Goal: Information Seeking & Learning: Learn about a topic

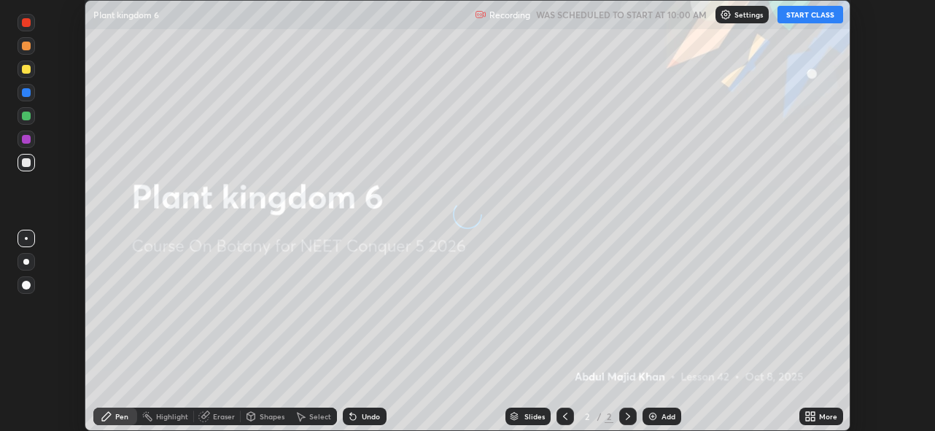
scroll to position [431, 934]
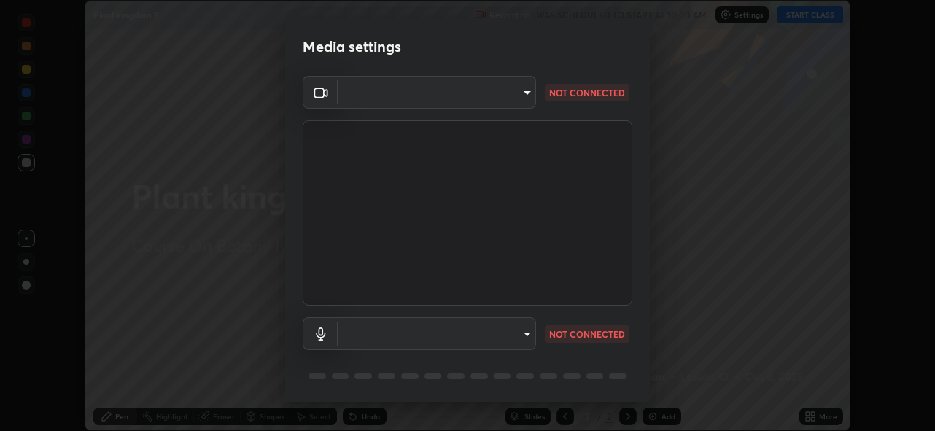
type input "5ae49b96af4897e6a410d98cecc9f5d5c34ce44bf214f7471ac41fe3bf41cfd7"
type input "communications"
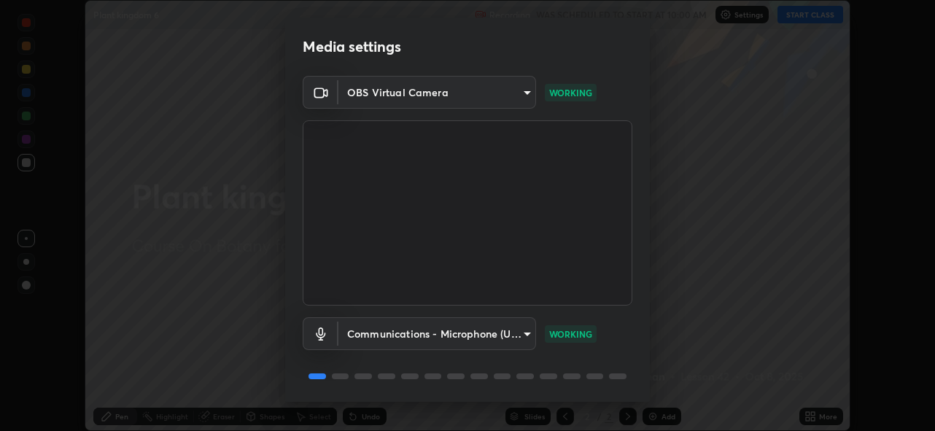
scroll to position [47, 0]
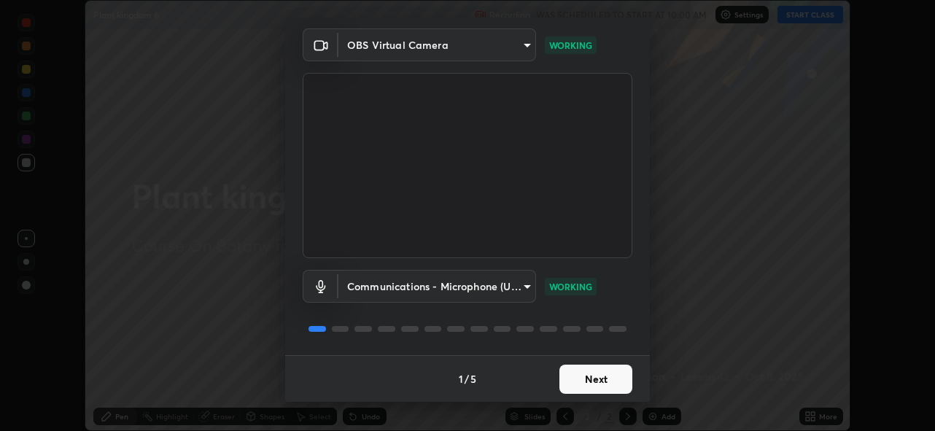
click at [588, 382] on button "Next" at bounding box center [595, 379] width 73 height 29
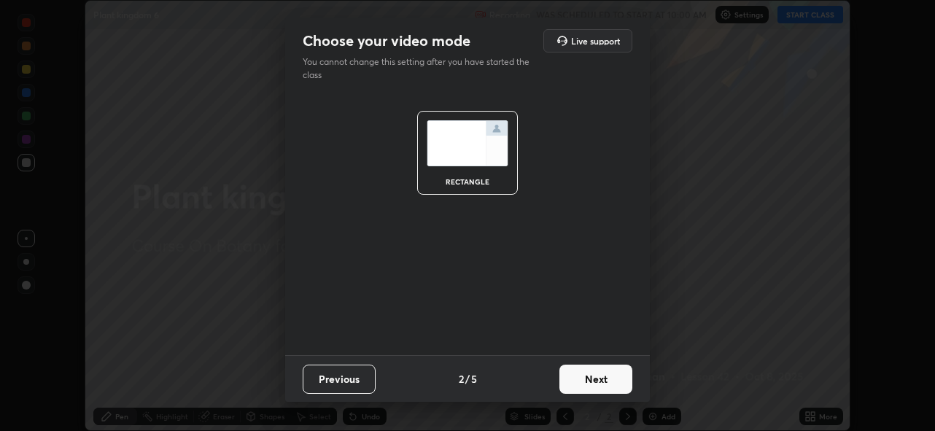
scroll to position [0, 0]
click at [589, 381] on button "Next" at bounding box center [595, 379] width 73 height 29
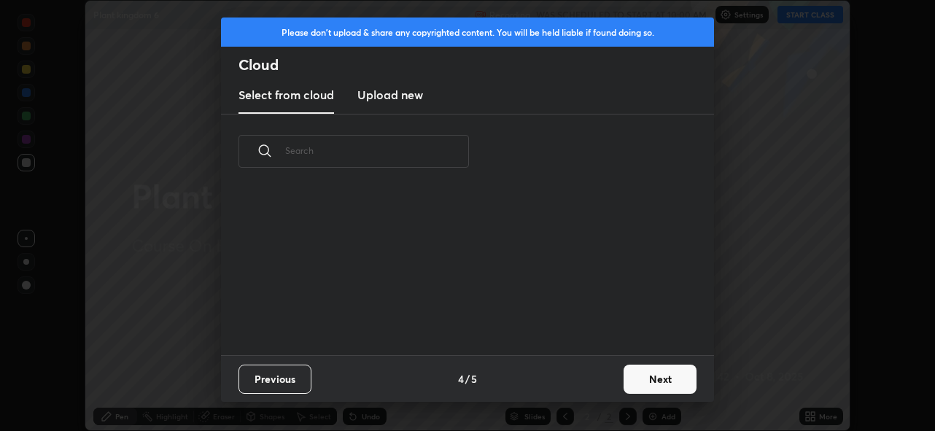
click at [593, 378] on div "Previous 4 / 5 Next" at bounding box center [467, 378] width 493 height 47
click at [657, 385] on button "Next" at bounding box center [660, 379] width 73 height 29
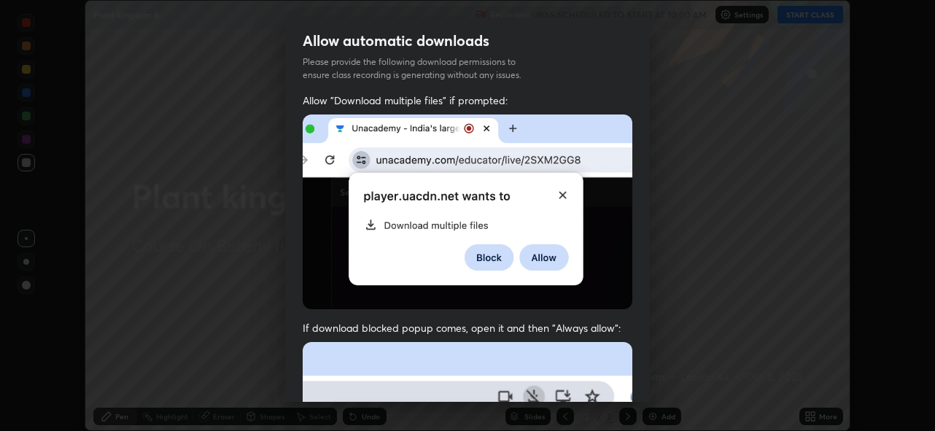
click at [662, 380] on div "Allow automatic downloads Please provide the following download permissions to …" at bounding box center [467, 215] width 935 height 431
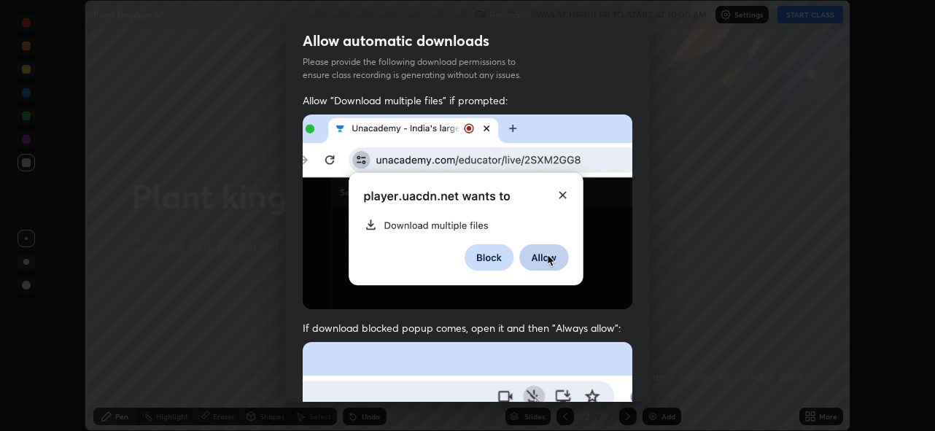
click at [659, 379] on div "Allow automatic downloads Please provide the following download permissions to …" at bounding box center [467, 215] width 935 height 431
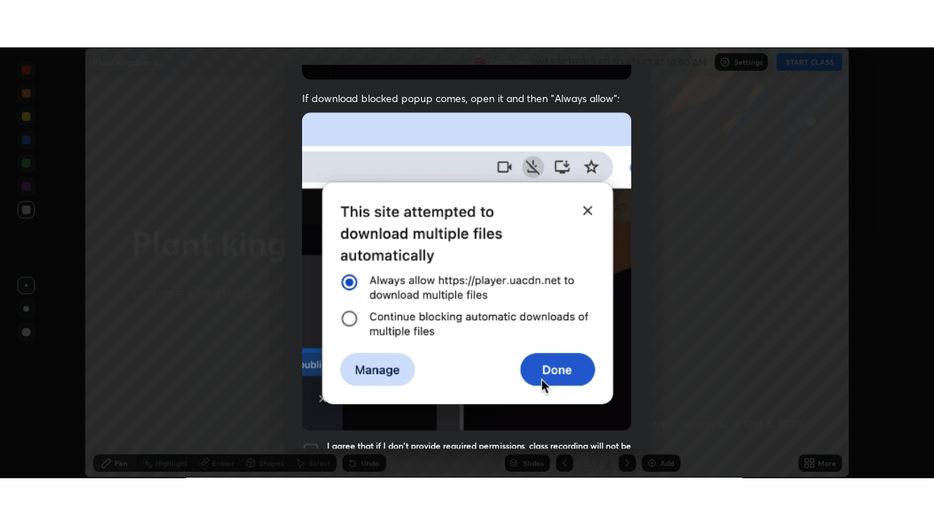
scroll to position [345, 0]
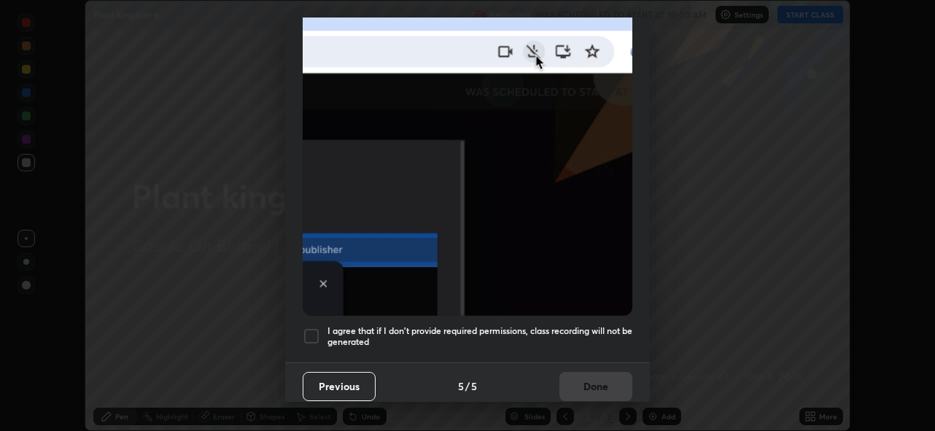
click at [605, 325] on h5 "I agree that if I don't provide required permissions, class recording will not …" at bounding box center [479, 336] width 305 height 23
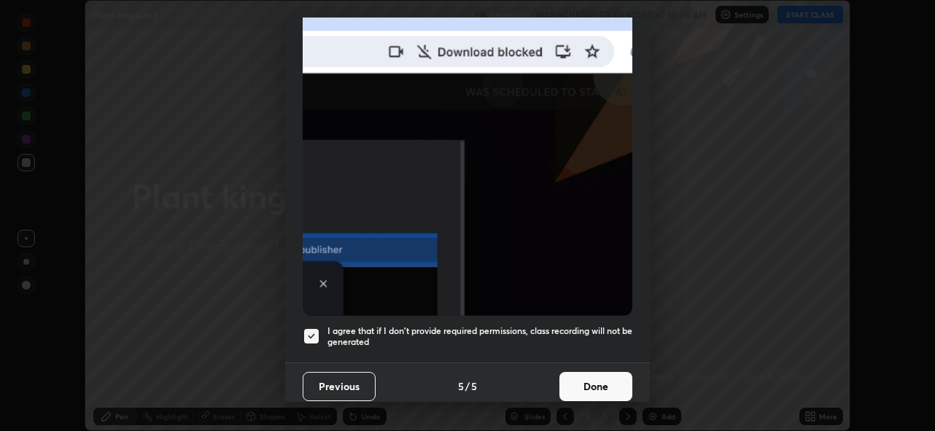
click at [607, 378] on button "Done" at bounding box center [595, 386] width 73 height 29
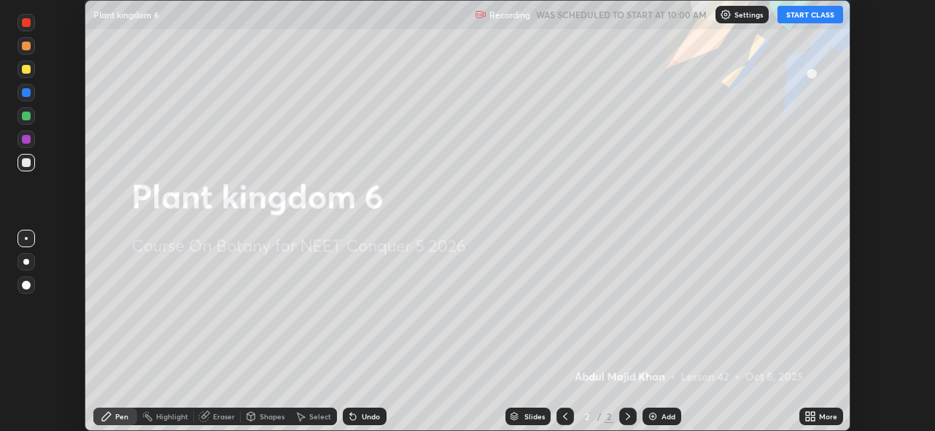
click at [809, 10] on button "START CLASS" at bounding box center [811, 15] width 66 height 18
click at [827, 416] on div "More" at bounding box center [828, 416] width 18 height 7
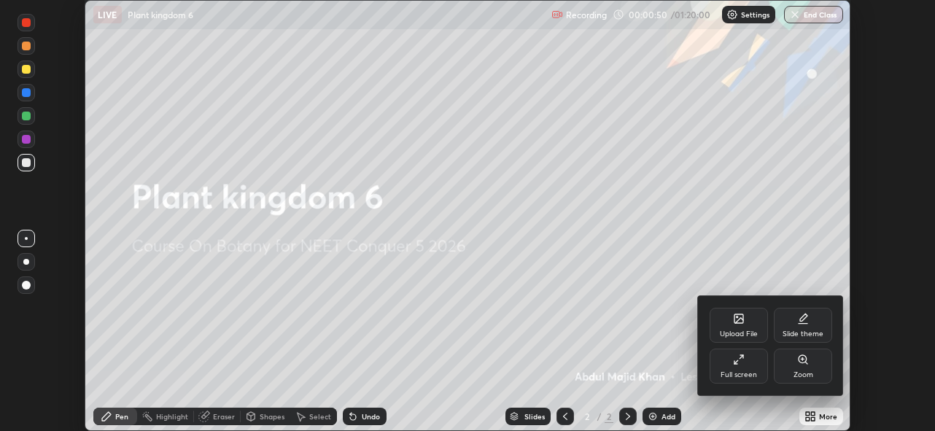
click at [748, 363] on div "Full screen" at bounding box center [739, 366] width 58 height 35
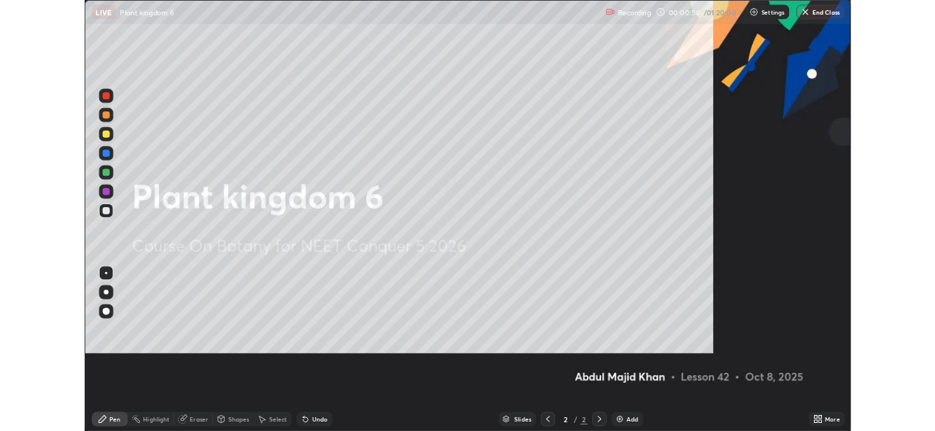
scroll to position [525, 934]
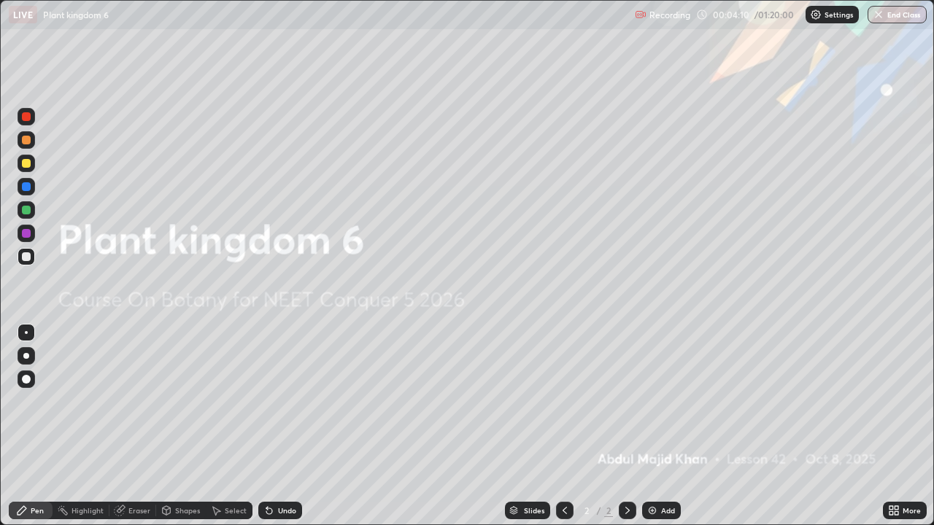
click at [668, 430] on div "Add" at bounding box center [668, 510] width 14 height 7
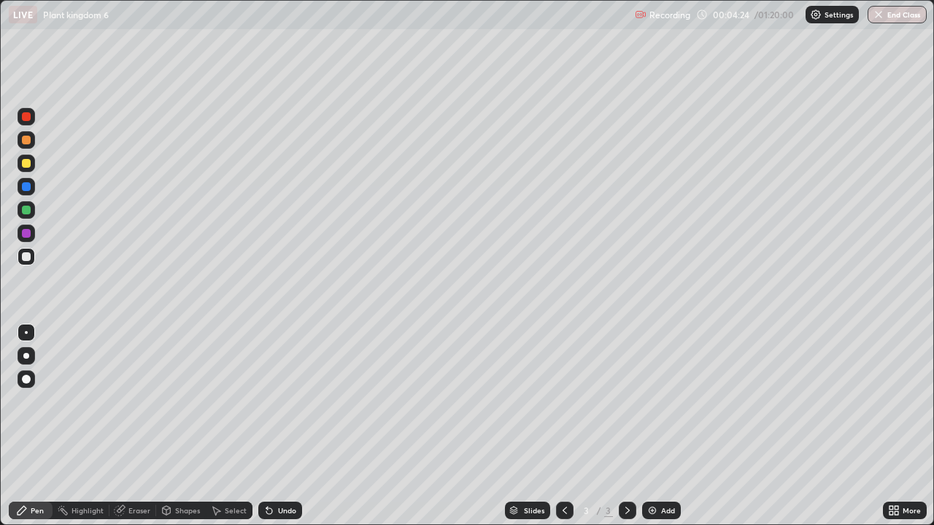
click at [28, 163] on div at bounding box center [26, 163] width 9 height 9
click at [26, 139] on div at bounding box center [26, 140] width 9 height 9
click at [24, 164] on div at bounding box center [26, 163] width 9 height 9
click at [28, 209] on div at bounding box center [26, 210] width 9 height 9
click at [284, 430] on div "Undo" at bounding box center [287, 510] width 18 height 7
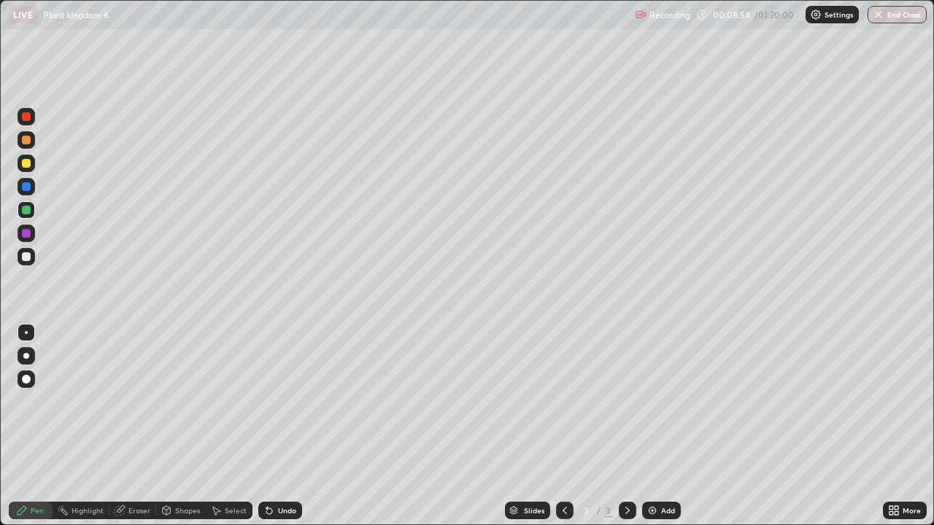
click at [284, 430] on div "Undo" at bounding box center [287, 510] width 18 height 7
click at [26, 164] on div at bounding box center [26, 163] width 9 height 9
click at [26, 187] on div at bounding box center [26, 186] width 9 height 9
click at [26, 164] on div at bounding box center [26, 163] width 9 height 9
click at [26, 185] on div at bounding box center [26, 186] width 9 height 9
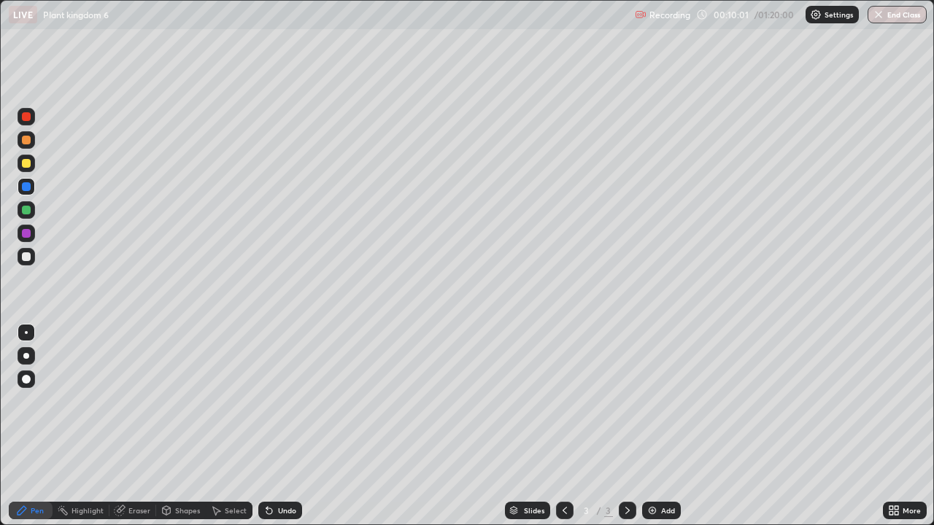
click at [26, 115] on div at bounding box center [26, 116] width 9 height 9
click at [27, 162] on div at bounding box center [26, 163] width 9 height 9
click at [23, 231] on div at bounding box center [26, 233] width 9 height 9
click at [27, 257] on div at bounding box center [26, 256] width 9 height 9
click at [28, 163] on div at bounding box center [26, 163] width 9 height 9
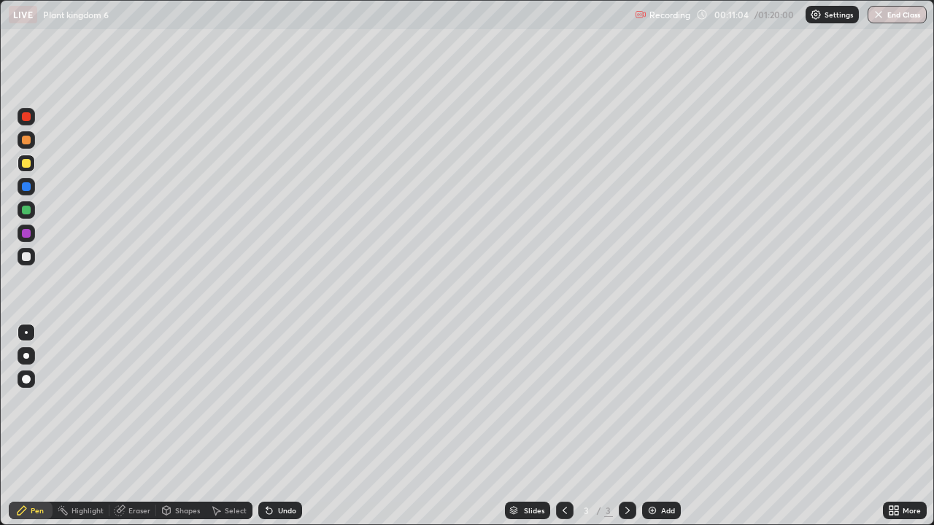
click at [28, 186] on div at bounding box center [26, 186] width 9 height 9
click at [31, 120] on div at bounding box center [27, 117] width 18 height 18
click at [26, 256] on div at bounding box center [26, 256] width 9 height 9
click at [282, 430] on div "Undo" at bounding box center [287, 510] width 18 height 7
click at [284, 430] on div "Undo" at bounding box center [280, 511] width 44 height 18
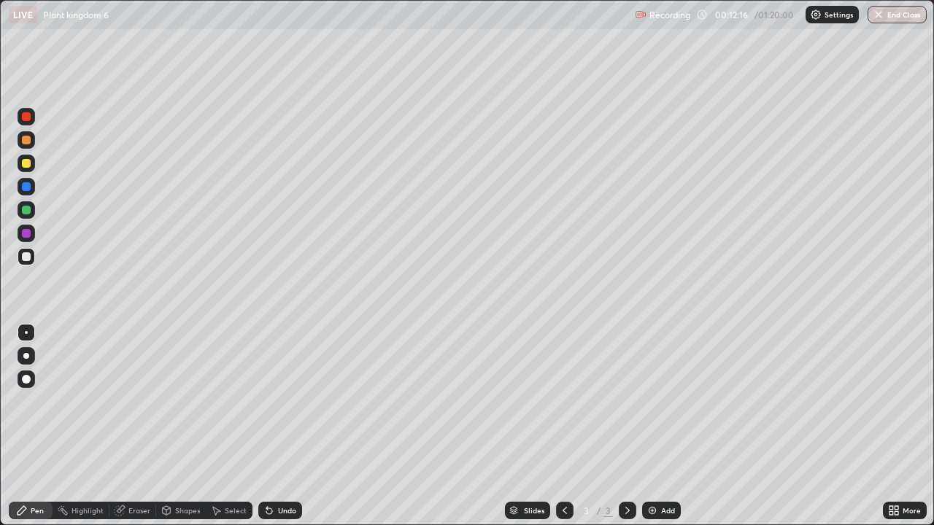
click at [283, 430] on div "Undo" at bounding box center [280, 511] width 44 height 18
click at [282, 430] on div "Undo" at bounding box center [280, 511] width 44 height 18
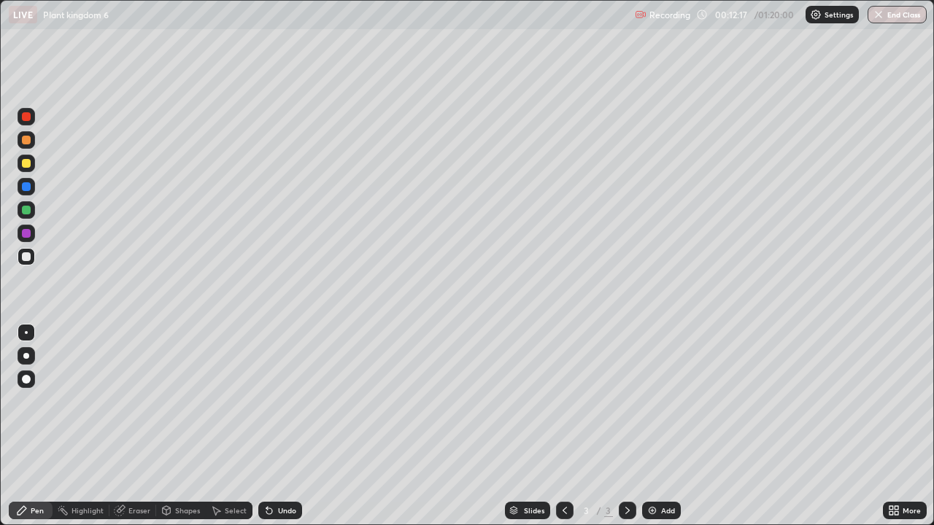
click at [283, 430] on div "Undo" at bounding box center [280, 511] width 44 height 18
click at [284, 430] on div "Undo" at bounding box center [280, 511] width 44 height 18
click at [282, 430] on div "Undo" at bounding box center [280, 511] width 44 height 18
click at [28, 209] on div at bounding box center [26, 210] width 9 height 9
click at [26, 378] on div at bounding box center [26, 379] width 9 height 9
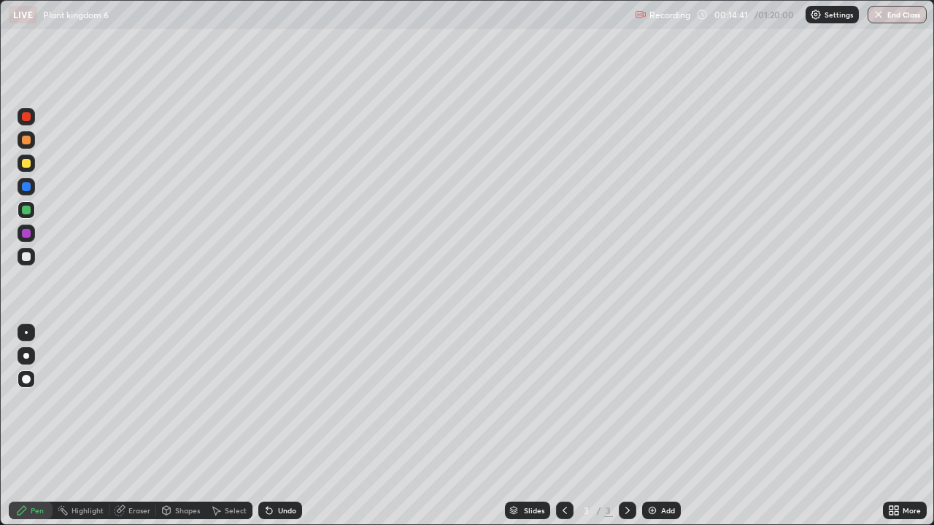
click at [26, 332] on div at bounding box center [26, 332] width 3 height 3
click at [24, 142] on div at bounding box center [26, 140] width 9 height 9
click at [0, 430] on div "Setting up your live class" at bounding box center [467, 262] width 934 height 525
click at [25, 115] on div at bounding box center [26, 116] width 9 height 9
click at [28, 207] on div at bounding box center [26, 210] width 9 height 9
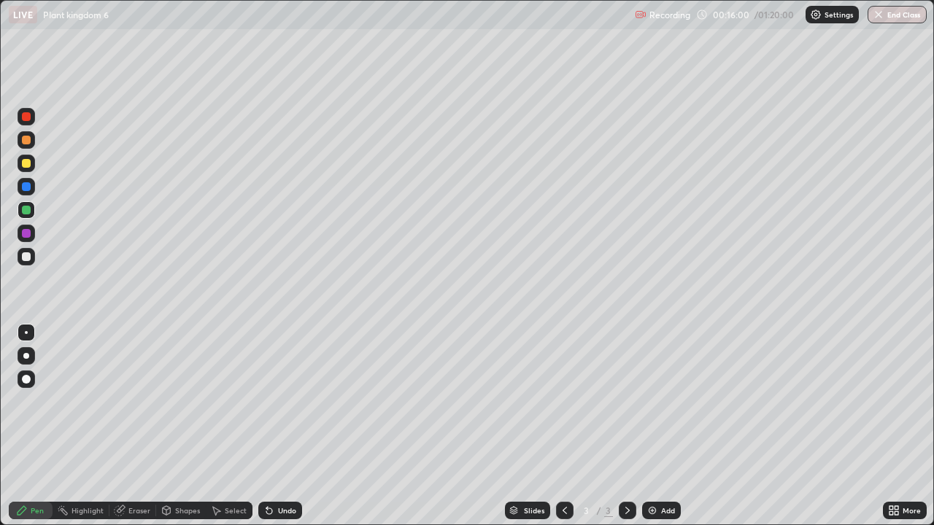
click at [26, 211] on div at bounding box center [26, 210] width 9 height 9
click at [26, 210] on div at bounding box center [26, 210] width 9 height 9
click at [26, 355] on div at bounding box center [26, 356] width 6 height 6
click at [28, 378] on div at bounding box center [26, 379] width 9 height 9
click at [28, 187] on div at bounding box center [26, 186] width 9 height 9
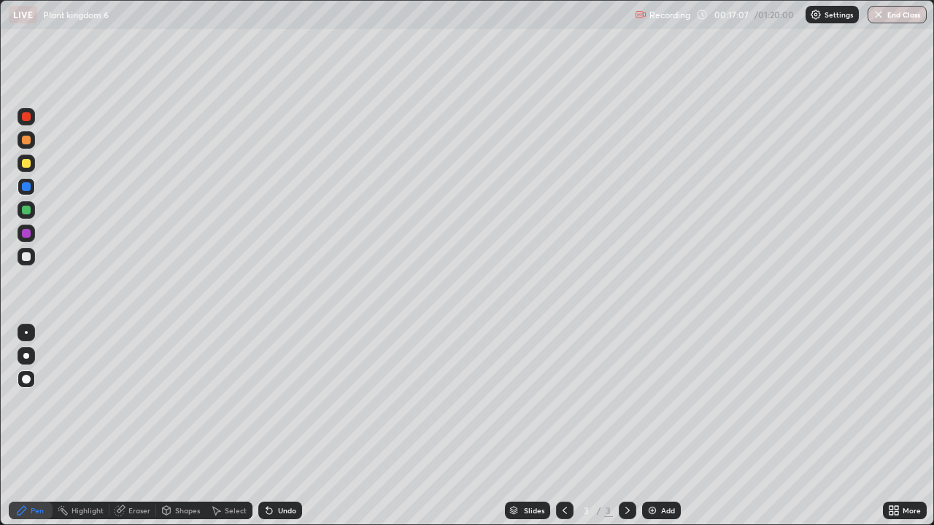
click at [25, 331] on div at bounding box center [26, 332] width 3 height 3
click at [24, 117] on div at bounding box center [26, 116] width 9 height 9
click at [23, 380] on div at bounding box center [26, 379] width 9 height 9
click at [26, 333] on div at bounding box center [26, 332] width 3 height 3
click at [29, 258] on div at bounding box center [26, 256] width 9 height 9
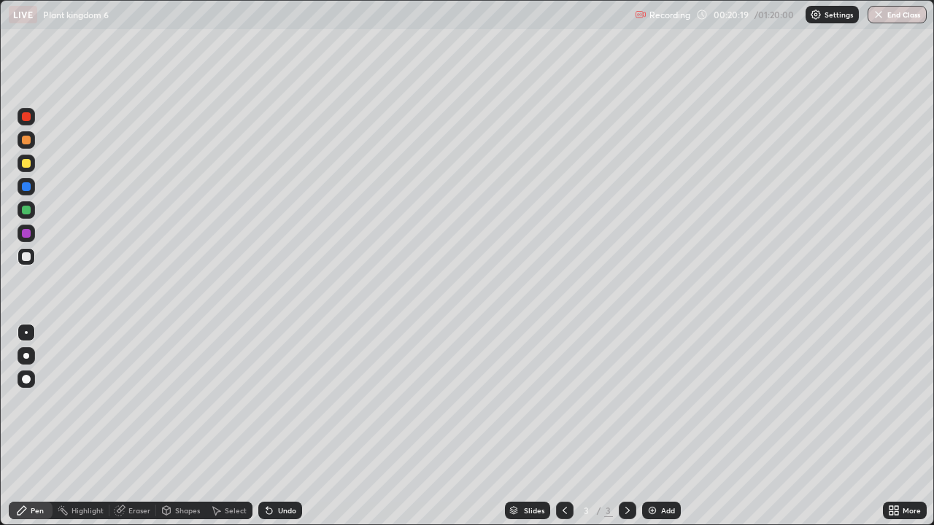
click at [26, 255] on div at bounding box center [26, 256] width 9 height 9
click at [286, 430] on div "Undo" at bounding box center [287, 510] width 18 height 7
click at [288, 430] on div "Undo" at bounding box center [280, 511] width 44 height 18
click at [285, 430] on div "Undo" at bounding box center [280, 511] width 44 height 18
click at [289, 430] on div "Undo" at bounding box center [280, 511] width 44 height 18
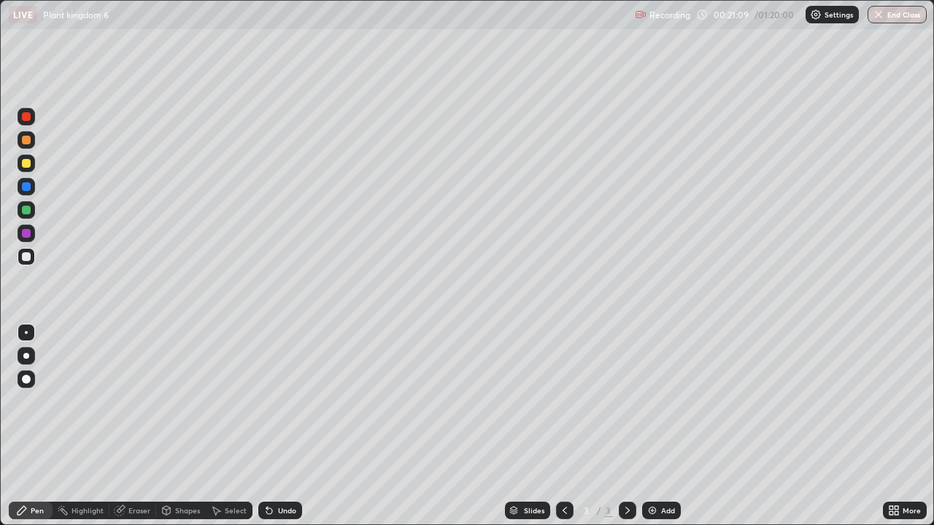
click at [290, 430] on div "Undo" at bounding box center [280, 511] width 44 height 18
click at [288, 430] on div "Undo" at bounding box center [280, 511] width 44 height 18
click at [292, 430] on div "Undo" at bounding box center [280, 511] width 44 height 18
click at [290, 430] on div "Undo" at bounding box center [280, 511] width 44 height 18
click at [291, 430] on div "Undo" at bounding box center [280, 511] width 44 height 18
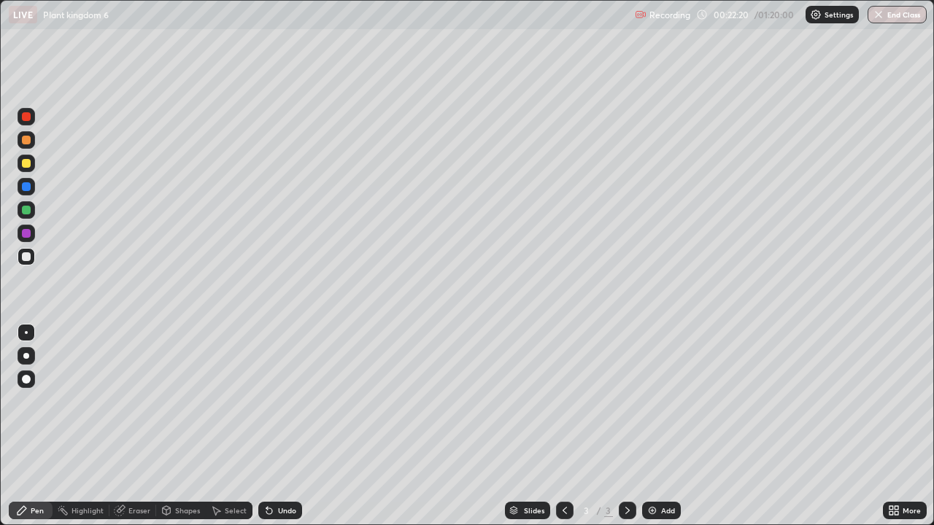
click at [290, 430] on div "Undo" at bounding box center [280, 511] width 44 height 18
click at [279, 430] on div "Undo" at bounding box center [280, 511] width 44 height 18
click at [276, 430] on div "Undo" at bounding box center [280, 511] width 44 height 18
click at [290, 430] on div "Undo" at bounding box center [280, 511] width 44 height 18
click at [26, 333] on div at bounding box center [26, 332] width 3 height 3
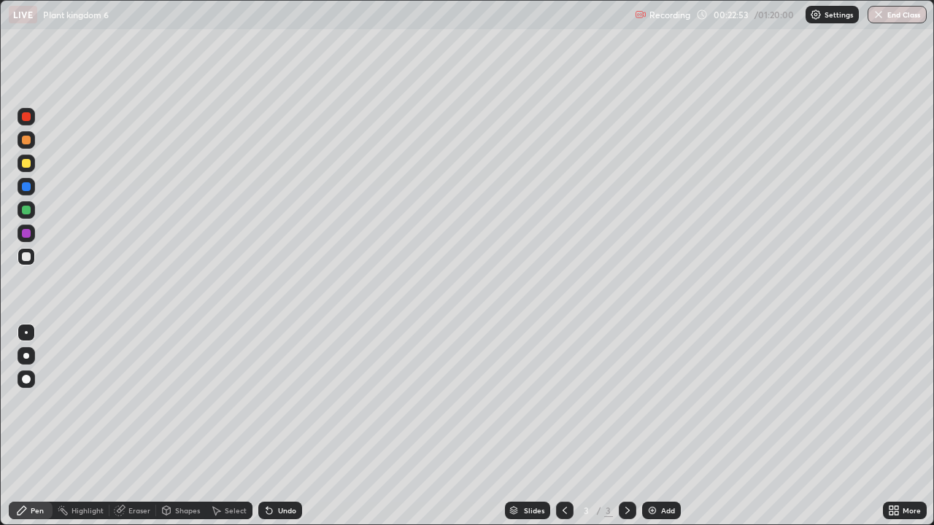
click at [27, 259] on div at bounding box center [26, 256] width 9 height 9
click at [26, 210] on div at bounding box center [26, 210] width 9 height 9
click at [27, 163] on div at bounding box center [26, 163] width 9 height 9
click at [284, 430] on div "Undo" at bounding box center [287, 510] width 18 height 7
click at [27, 259] on div at bounding box center [26, 256] width 9 height 9
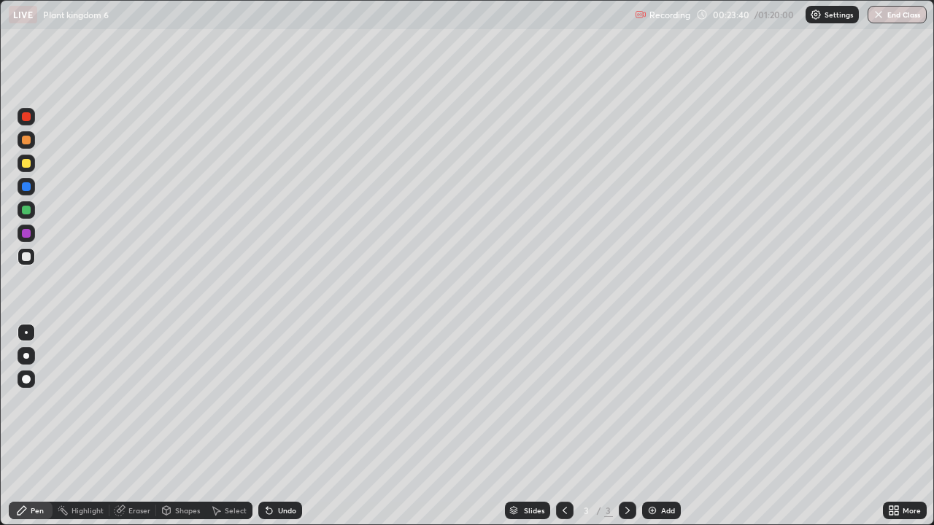
click at [282, 430] on div "Undo" at bounding box center [280, 511] width 44 height 18
click at [135, 430] on div "Eraser" at bounding box center [139, 510] width 22 height 7
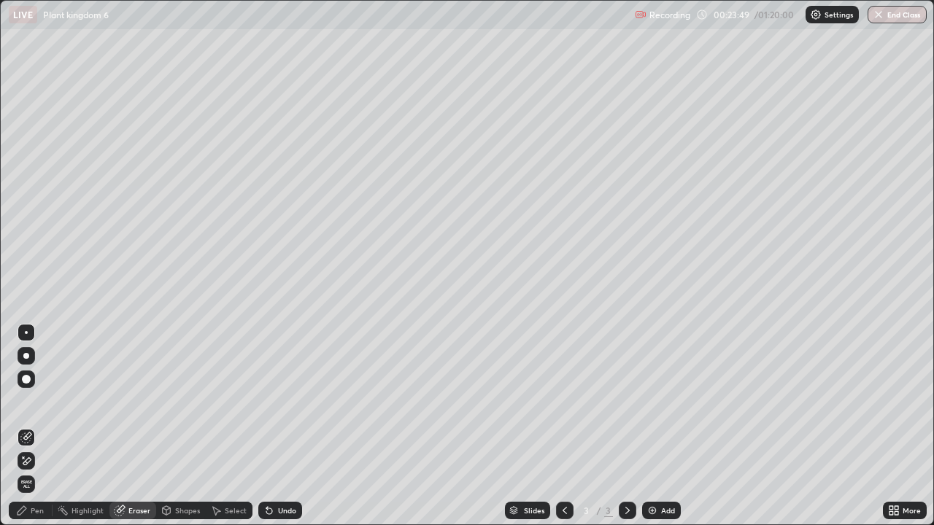
click at [36, 430] on div "Pen" at bounding box center [37, 510] width 13 height 7
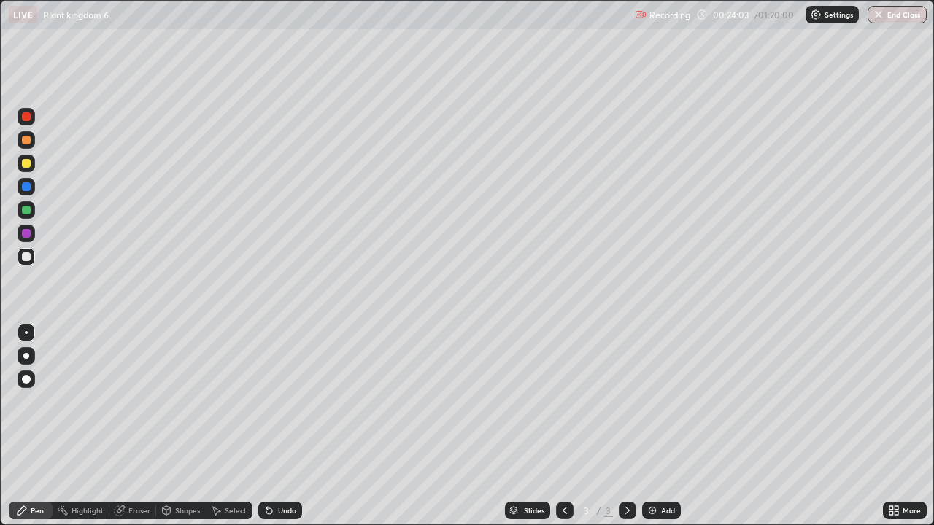
click at [662, 430] on div "Add" at bounding box center [668, 510] width 14 height 7
click at [562, 430] on icon at bounding box center [564, 510] width 4 height 7
click at [26, 209] on div at bounding box center [26, 210] width 9 height 9
click at [287, 430] on div "Undo" at bounding box center [287, 510] width 18 height 7
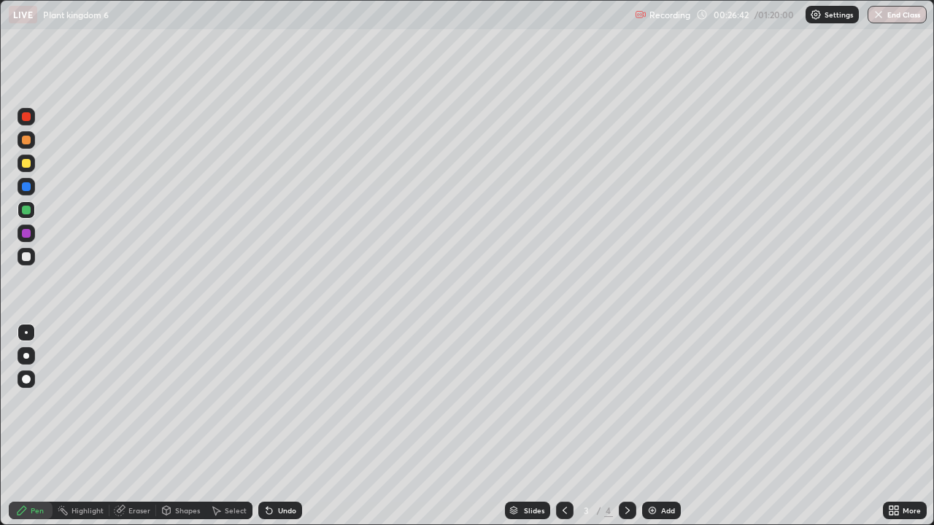
click at [284, 430] on div "Undo" at bounding box center [287, 510] width 18 height 7
click at [30, 119] on div at bounding box center [26, 116] width 9 height 9
click at [24, 377] on div at bounding box center [26, 379] width 9 height 9
click at [28, 354] on div at bounding box center [26, 356] width 6 height 6
click at [27, 257] on div at bounding box center [26, 256] width 9 height 9
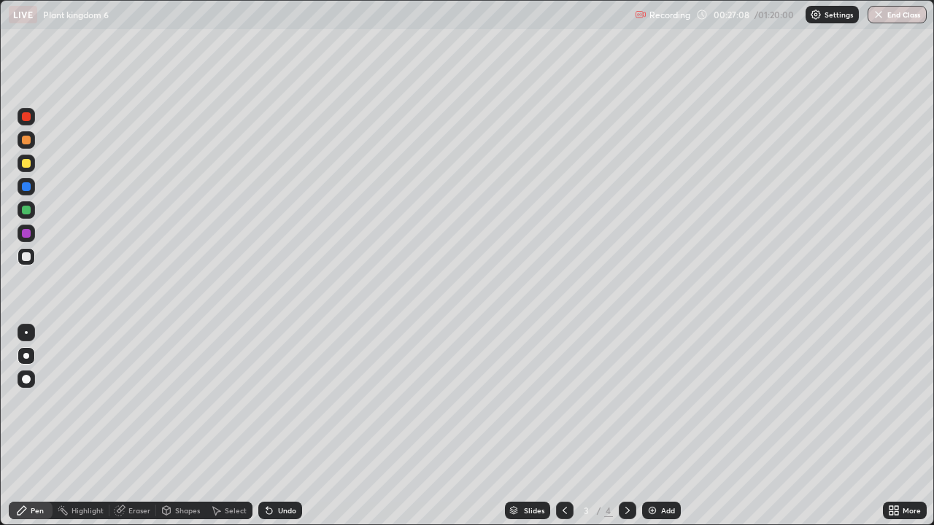
click at [25, 115] on div at bounding box center [26, 116] width 9 height 9
click at [26, 190] on div at bounding box center [26, 186] width 9 height 9
click at [32, 371] on div at bounding box center [27, 380] width 18 height 18
click at [26, 333] on div at bounding box center [26, 332] width 3 height 3
click at [27, 117] on div at bounding box center [26, 116] width 9 height 9
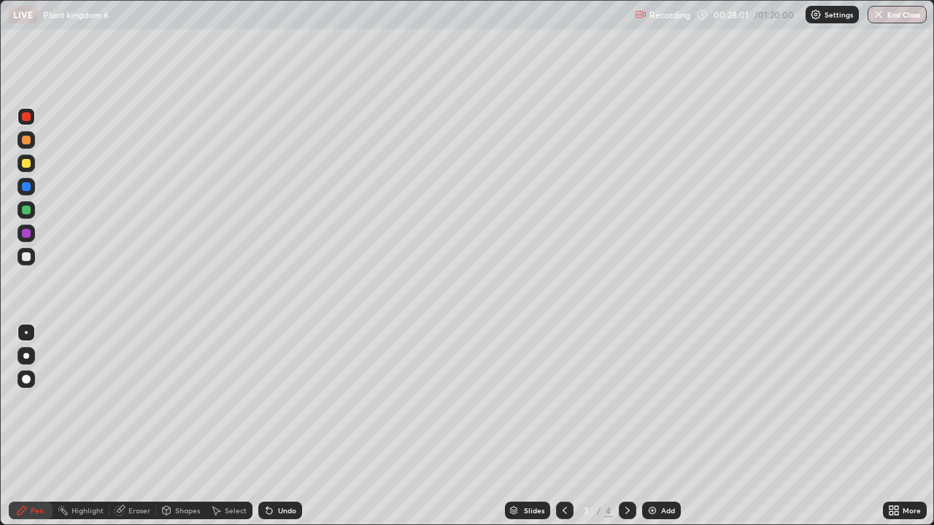
click at [32, 260] on div at bounding box center [27, 257] width 18 height 18
click at [28, 209] on div at bounding box center [26, 210] width 9 height 9
click at [670, 430] on div "Add" at bounding box center [668, 510] width 14 height 7
click at [287, 430] on div "Undo" at bounding box center [280, 511] width 44 height 18
click at [34, 231] on div at bounding box center [27, 234] width 18 height 18
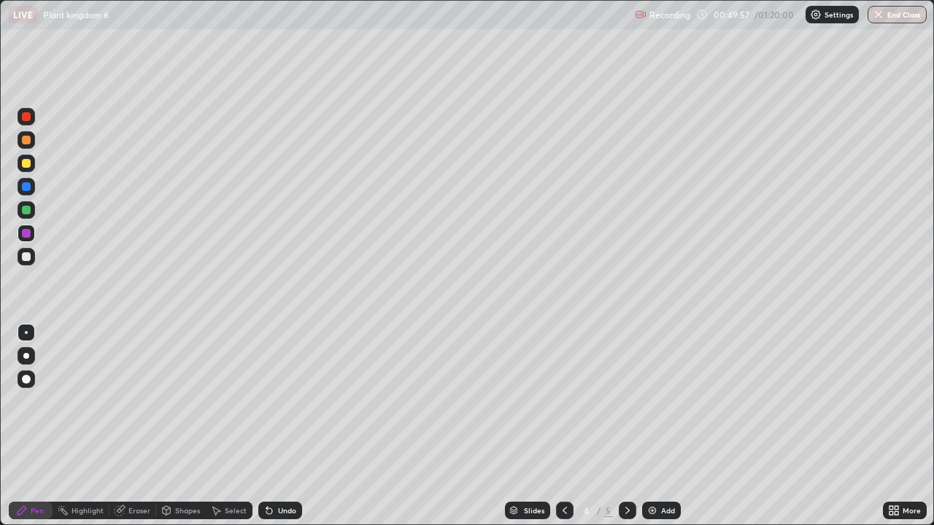
click at [26, 210] on div at bounding box center [26, 210] width 9 height 9
click at [25, 120] on div at bounding box center [26, 116] width 9 height 9
click at [26, 212] on div at bounding box center [26, 210] width 9 height 9
click at [27, 118] on div at bounding box center [26, 116] width 9 height 9
click at [661, 430] on div "Add" at bounding box center [668, 510] width 14 height 7
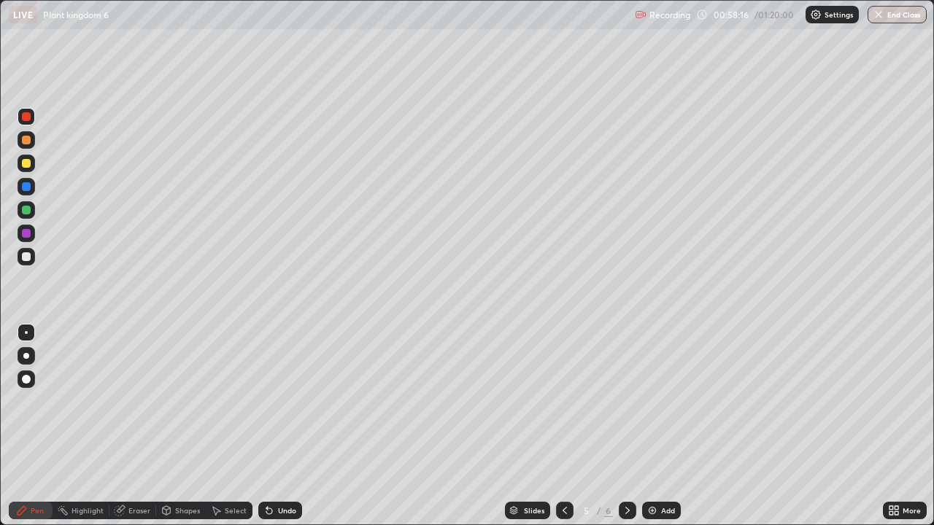
click at [23, 163] on div at bounding box center [26, 163] width 9 height 9
click at [27, 163] on div at bounding box center [26, 163] width 9 height 9
click at [24, 354] on div at bounding box center [26, 356] width 6 height 6
click at [26, 333] on div at bounding box center [26, 332] width 3 height 3
click at [27, 183] on div at bounding box center [26, 186] width 9 height 9
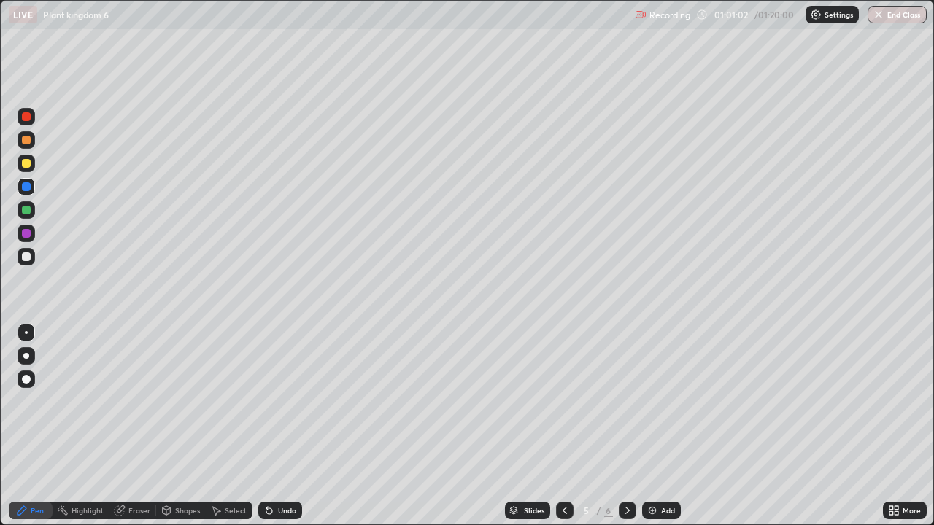
click at [29, 257] on div at bounding box center [26, 256] width 9 height 9
click at [563, 430] on icon at bounding box center [565, 511] width 12 height 12
click at [625, 430] on icon at bounding box center [627, 510] width 4 height 7
click at [27, 210] on div at bounding box center [26, 210] width 9 height 9
click at [23, 354] on div at bounding box center [26, 356] width 6 height 6
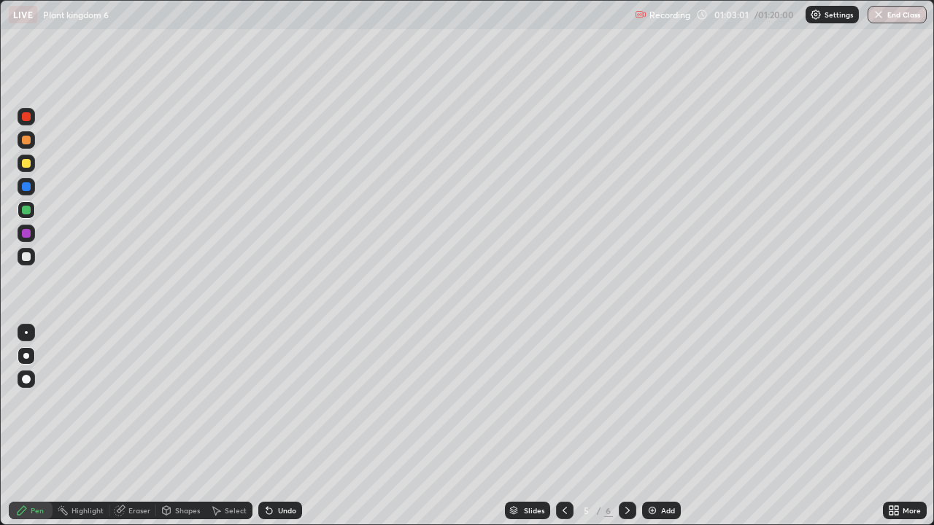
click at [34, 161] on div at bounding box center [27, 164] width 18 height 18
click at [29, 208] on div at bounding box center [26, 210] width 9 height 9
click at [28, 117] on div at bounding box center [26, 116] width 9 height 9
click at [26, 356] on div at bounding box center [26, 356] width 6 height 6
click at [666, 430] on div "Add" at bounding box center [668, 510] width 14 height 7
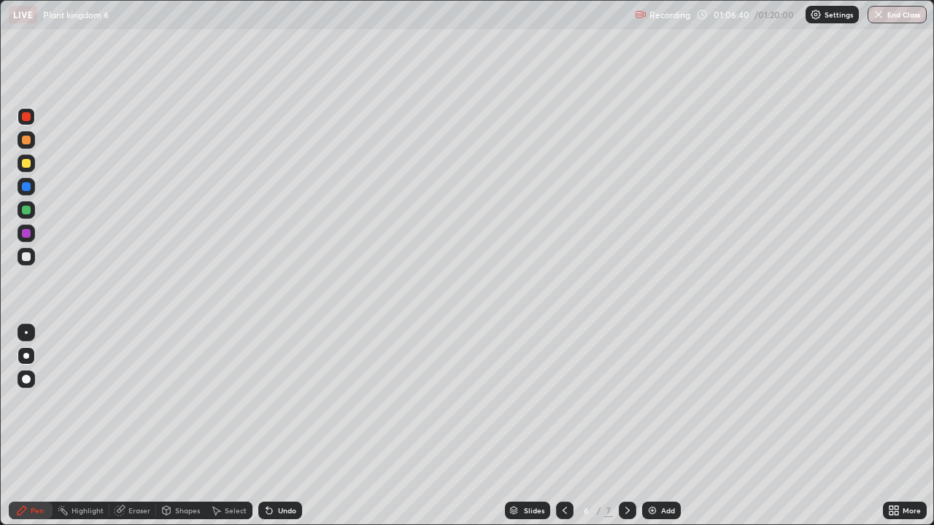
click at [24, 209] on div at bounding box center [26, 210] width 9 height 9
click at [286, 430] on div "Undo" at bounding box center [287, 510] width 18 height 7
click at [26, 163] on div at bounding box center [26, 163] width 9 height 9
click at [26, 256] on div at bounding box center [26, 256] width 9 height 9
click at [24, 210] on div at bounding box center [26, 210] width 9 height 9
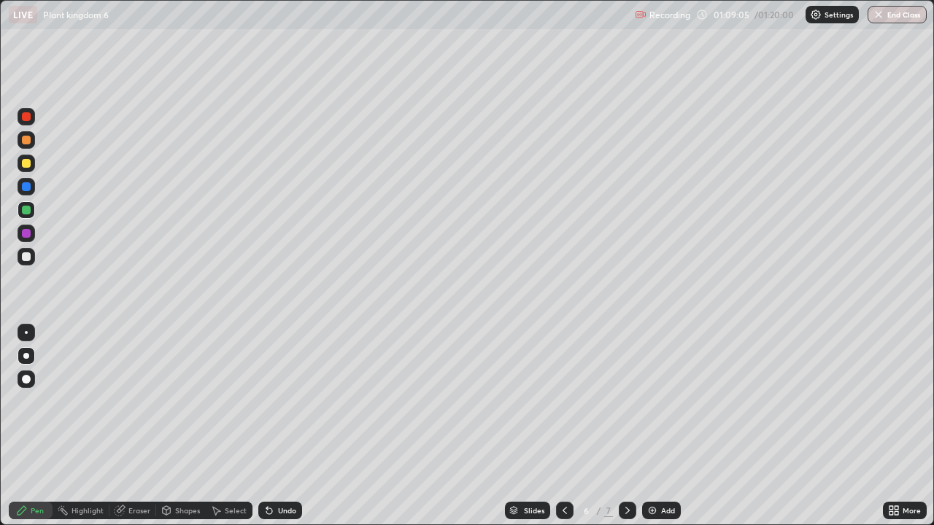
click at [27, 254] on div at bounding box center [26, 256] width 9 height 9
click at [279, 430] on div "Undo" at bounding box center [280, 511] width 44 height 18
click at [278, 430] on div "Undo" at bounding box center [287, 510] width 18 height 7
click at [26, 162] on div at bounding box center [26, 163] width 9 height 9
click at [28, 163] on div at bounding box center [26, 163] width 9 height 9
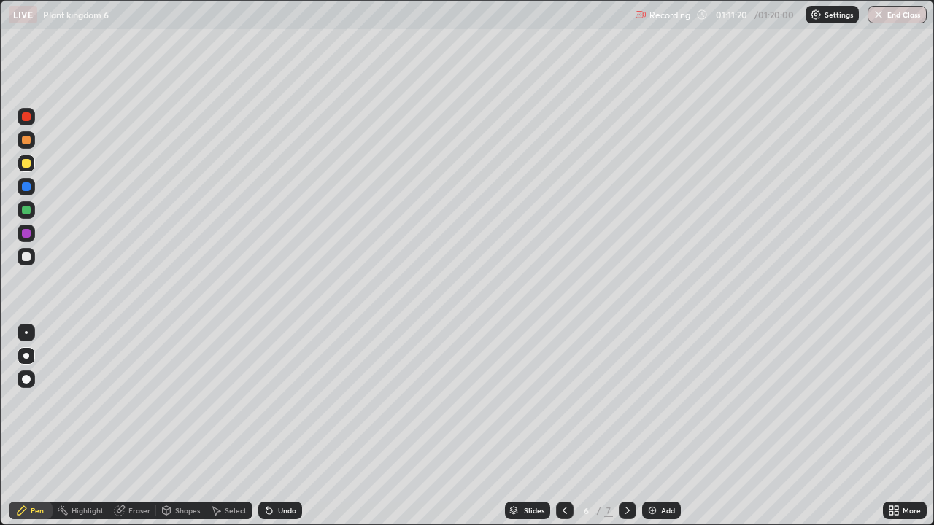
click at [28, 188] on div at bounding box center [26, 186] width 9 height 9
click at [30, 143] on div at bounding box center [26, 140] width 9 height 9
click at [896, 430] on icon at bounding box center [896, 513] width 4 height 4
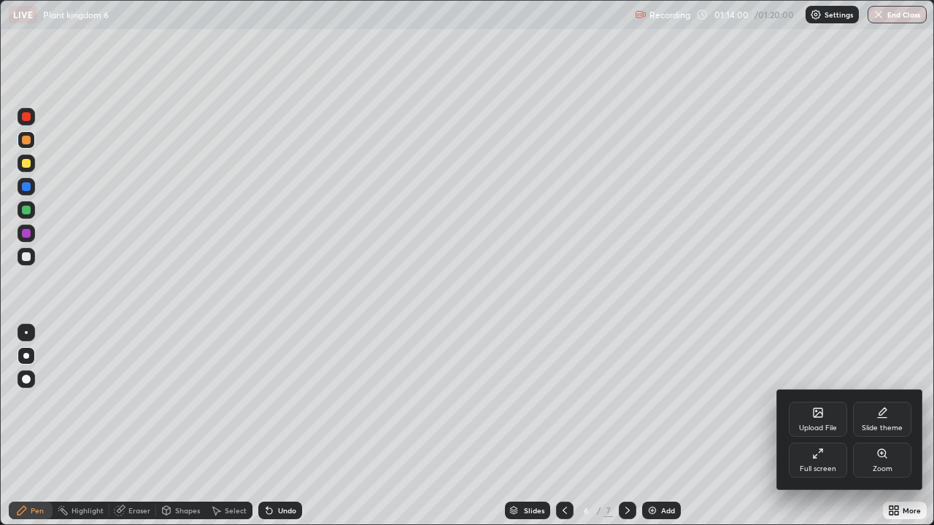
click at [834, 430] on div "Full screen" at bounding box center [817, 460] width 58 height 35
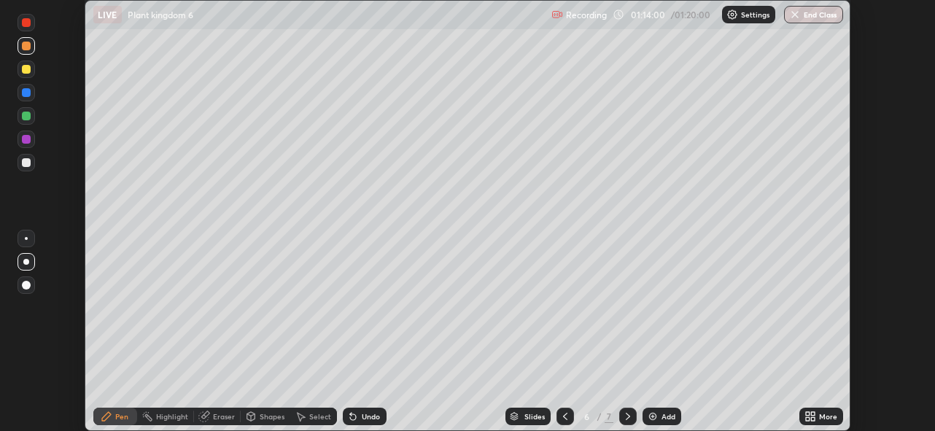
scroll to position [431, 935]
click at [812, 16] on button "End Class" at bounding box center [813, 15] width 59 height 18
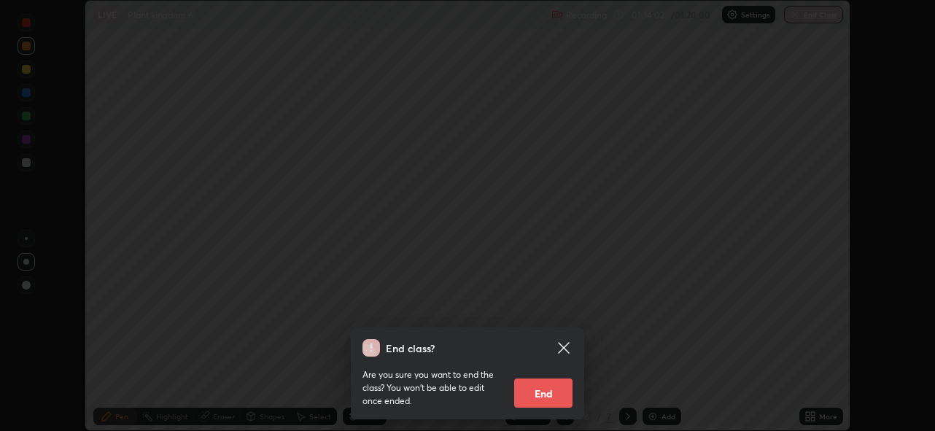
click at [547, 392] on button "End" at bounding box center [543, 393] width 58 height 29
